Goal: Task Accomplishment & Management: Use online tool/utility

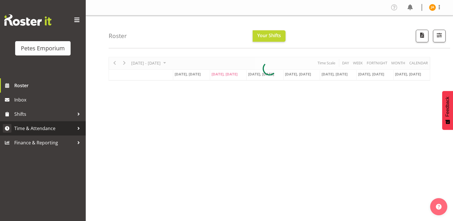
click at [48, 126] on span "Time & Attendance" at bounding box center [44, 128] width 60 height 9
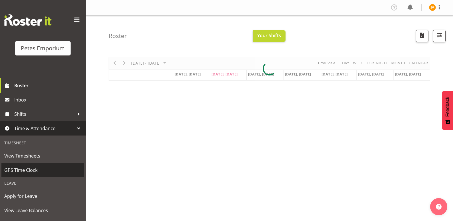
click at [28, 169] on span "GPS Time Clock" at bounding box center [42, 170] width 77 height 9
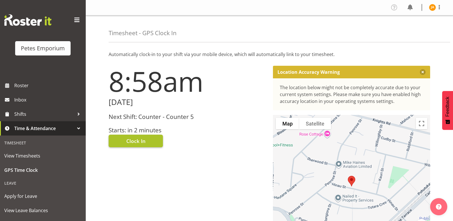
click at [147, 138] on button "Clock In" at bounding box center [136, 141] width 54 height 13
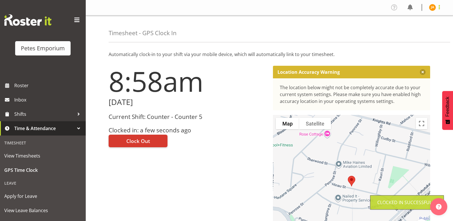
click at [437, 6] on span at bounding box center [439, 7] width 7 height 7
click at [418, 28] on link "Log Out" at bounding box center [415, 30] width 55 height 10
